Goal: Information Seeking & Learning: Learn about a topic

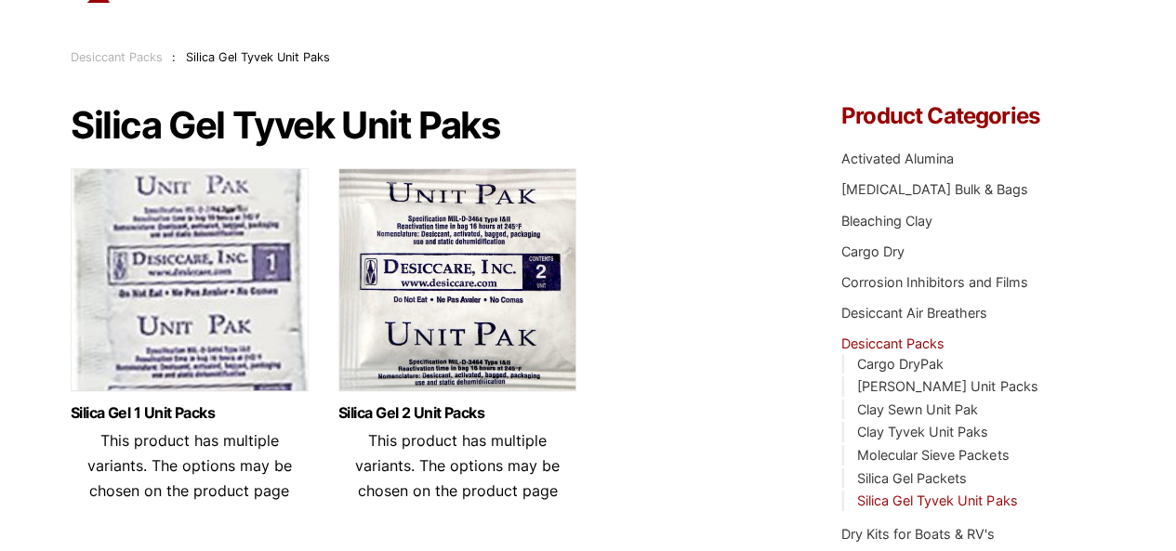
click at [189, 298] on img at bounding box center [190, 284] width 238 height 233
click at [203, 261] on img at bounding box center [190, 284] width 238 height 233
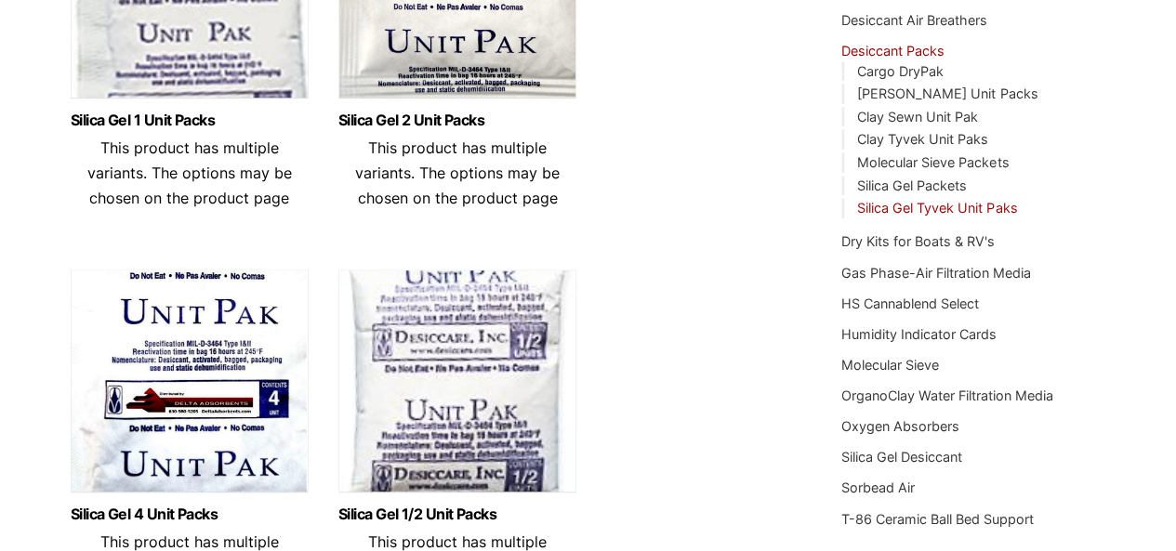
scroll to position [279, 0]
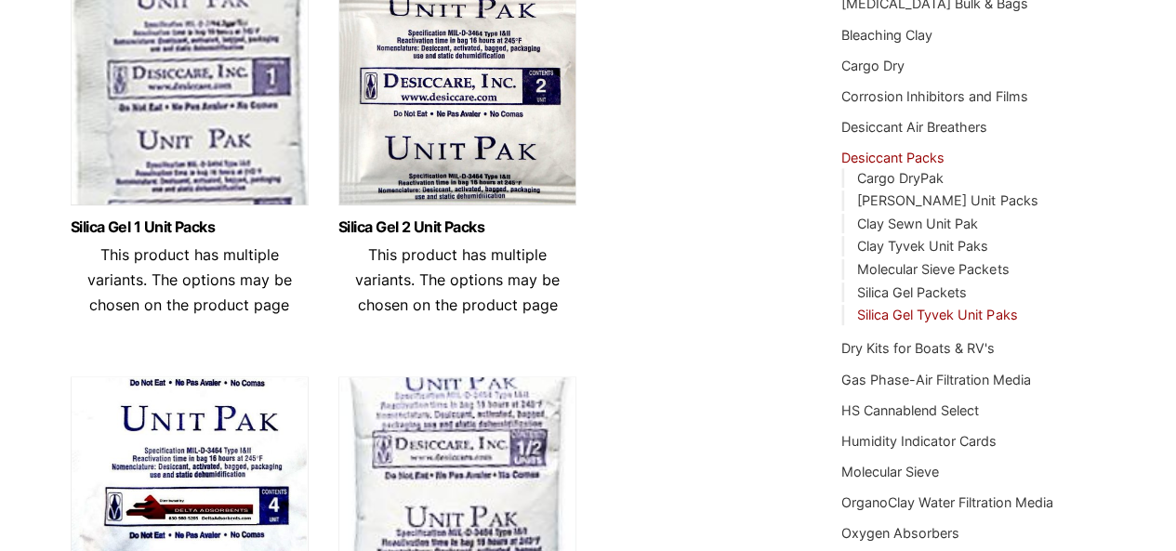
click at [201, 170] on img at bounding box center [190, 98] width 238 height 233
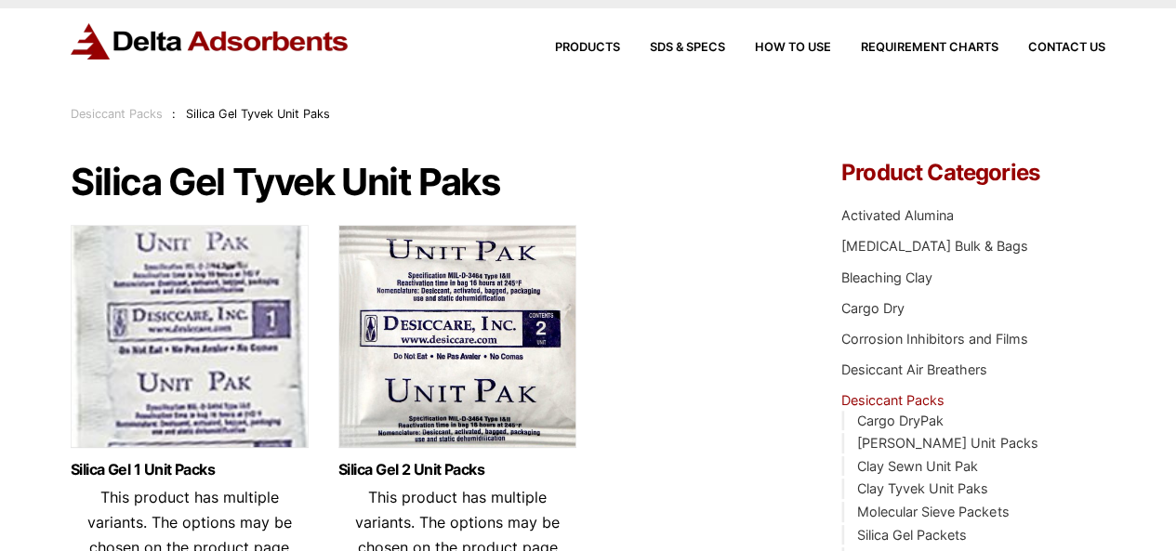
scroll to position [0, 0]
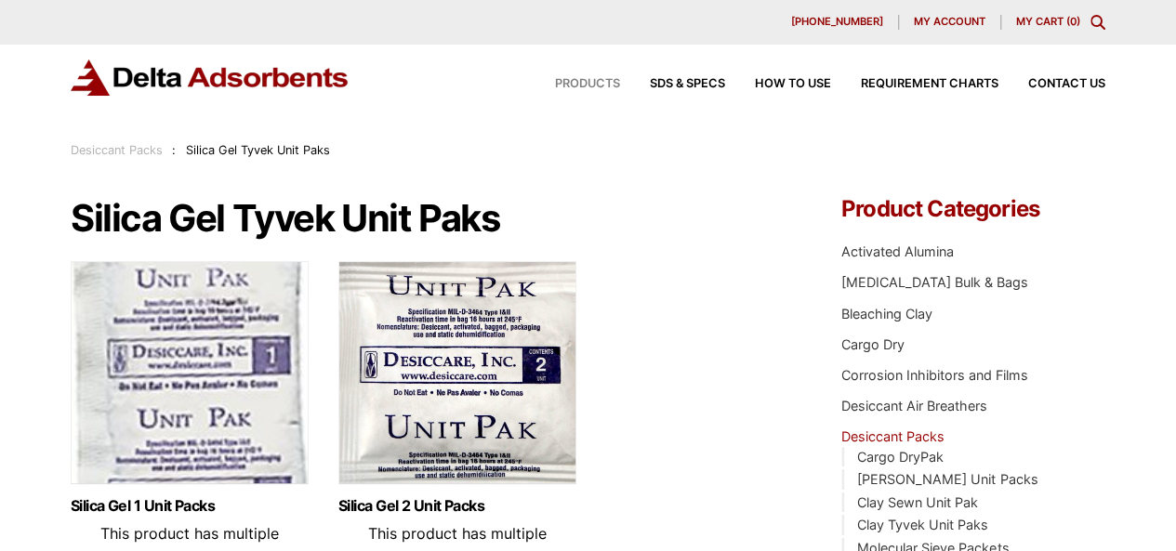
click at [603, 82] on span "Products" at bounding box center [587, 84] width 65 height 12
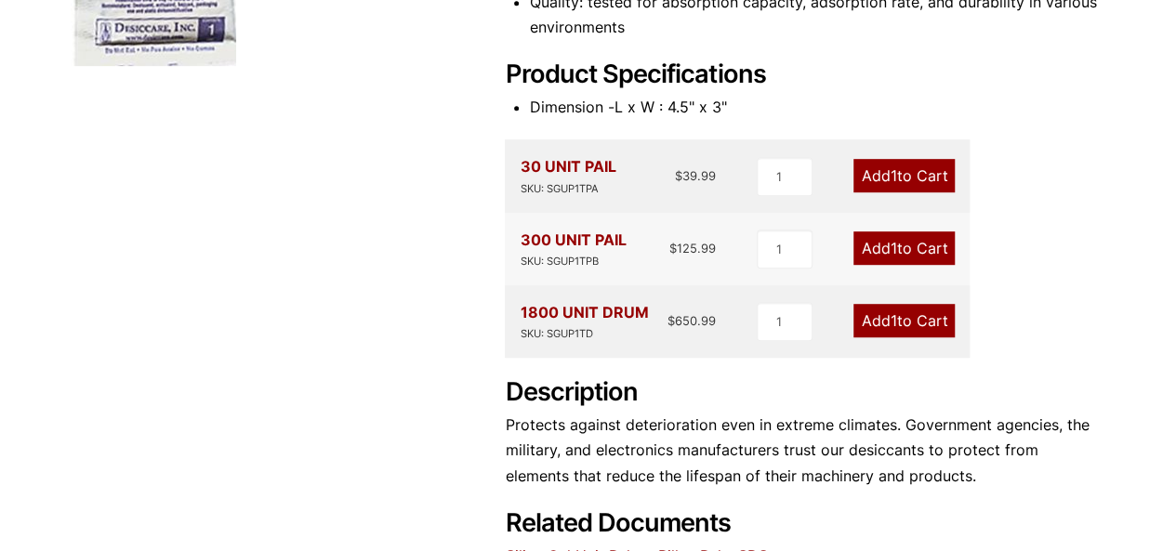
scroll to position [279, 0]
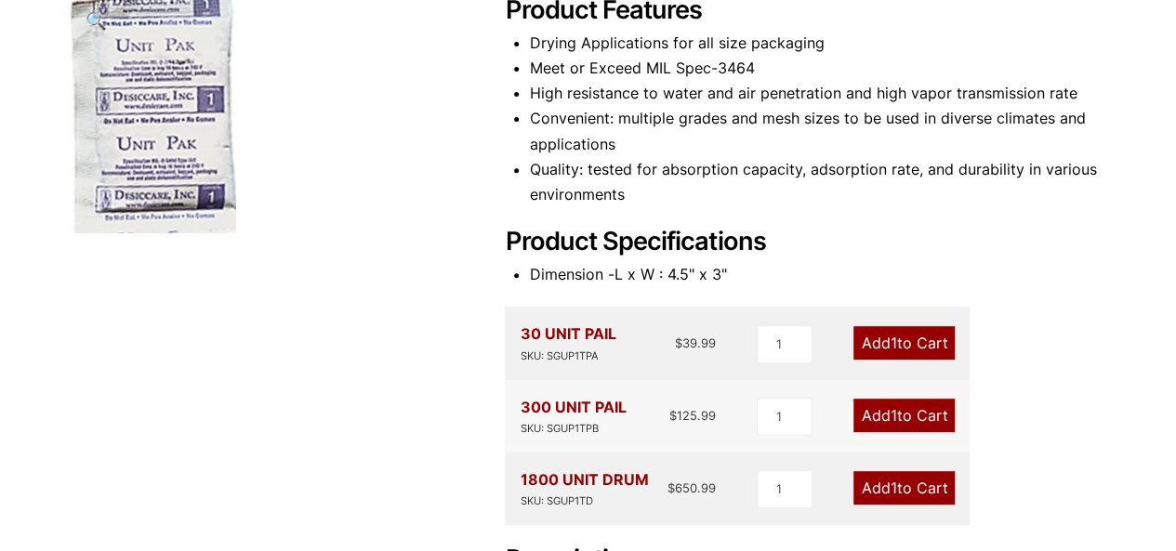
click at [180, 200] on img at bounding box center [154, 114] width 166 height 238
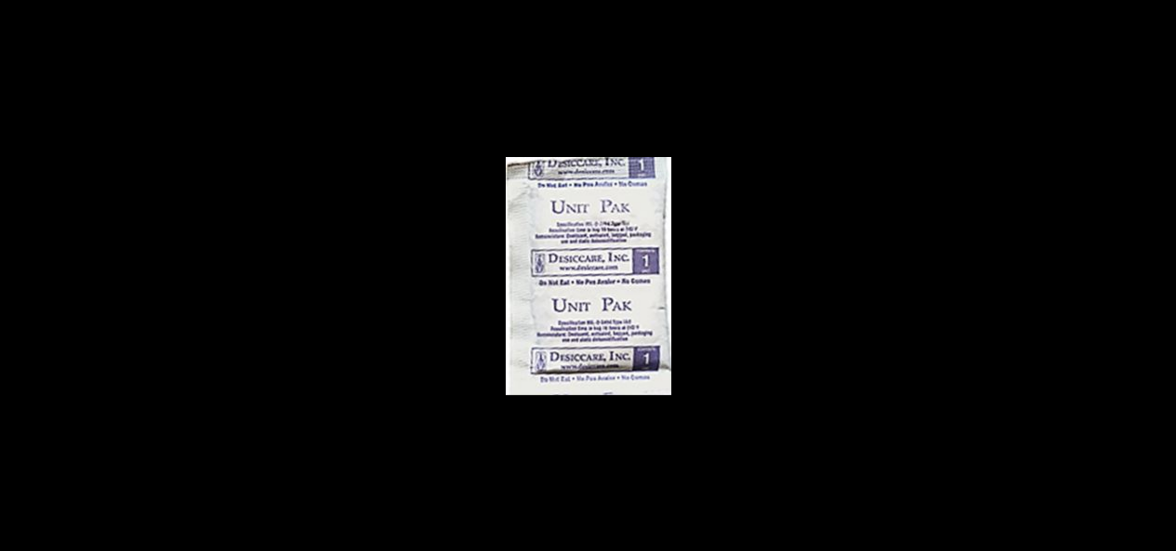
click at [1107, 25] on button "Close (Esc)" at bounding box center [1115, 20] width 41 height 41
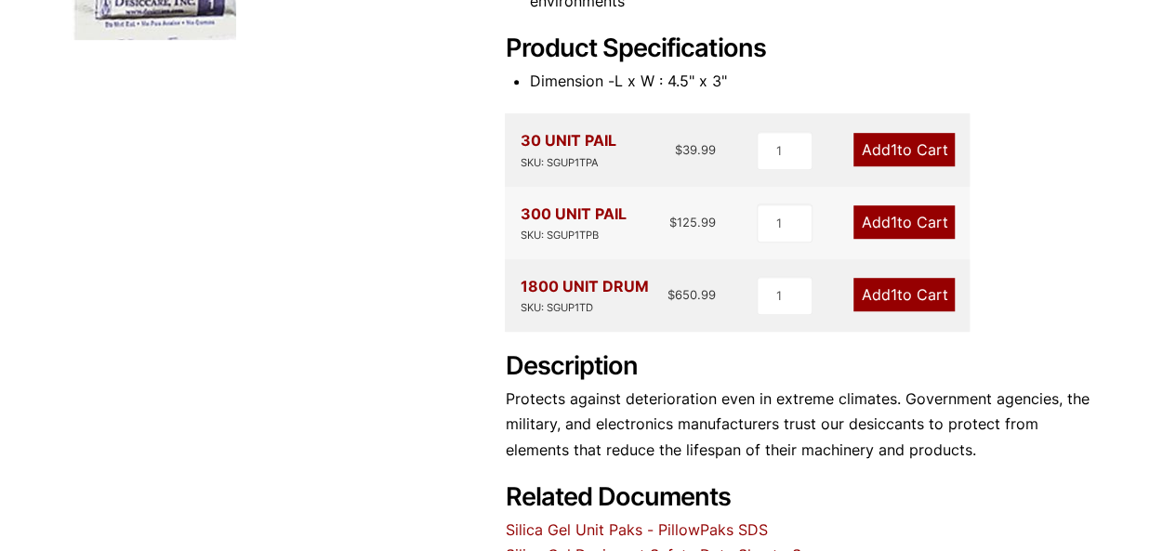
scroll to position [193, 0]
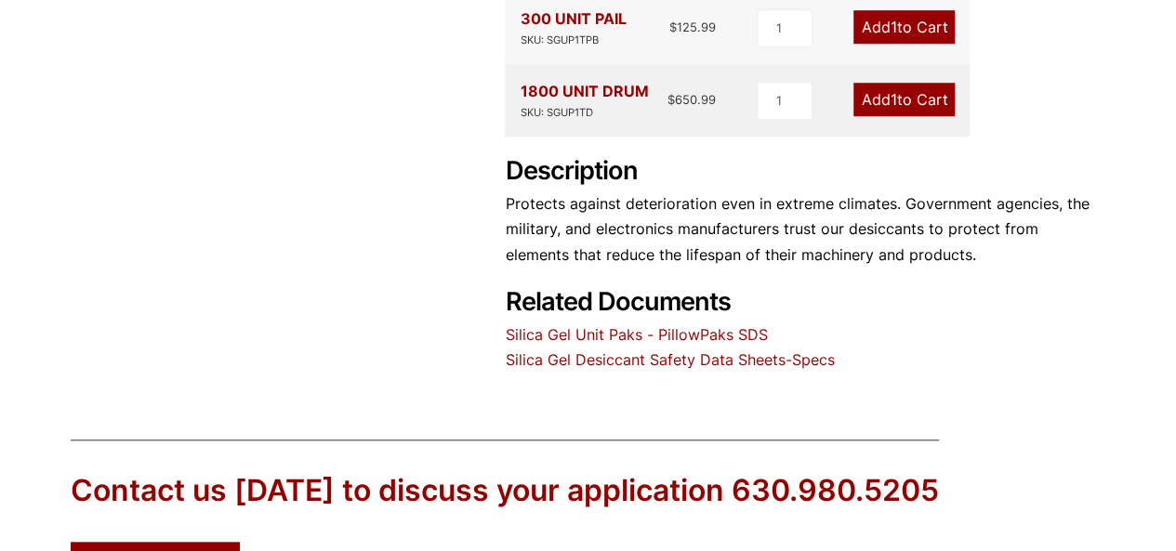
scroll to position [937, 0]
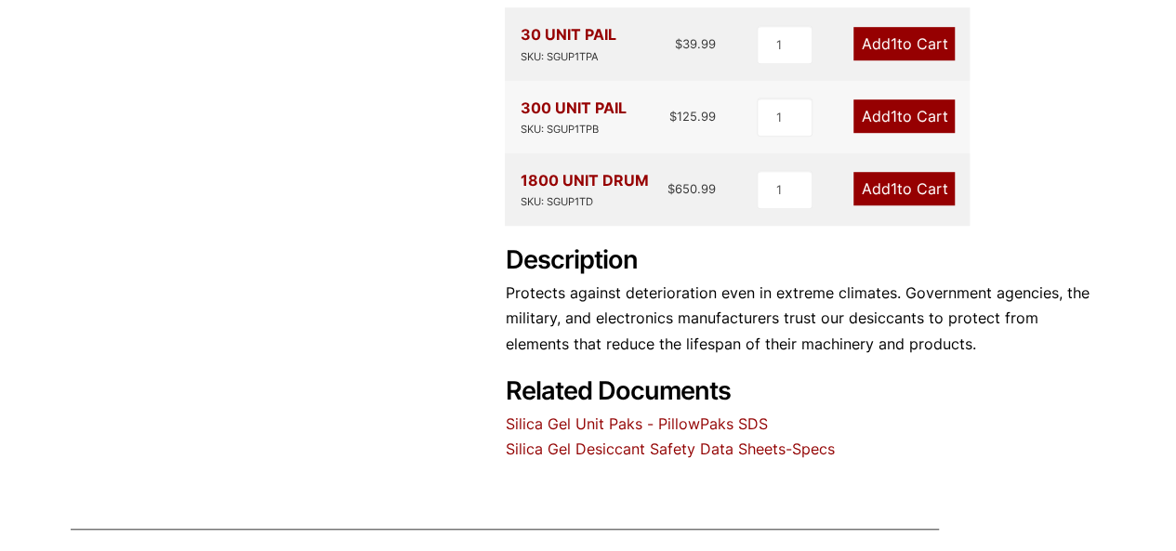
scroll to position [379, 0]
